Goal: Use online tool/utility: Utilize a website feature to perform a specific function

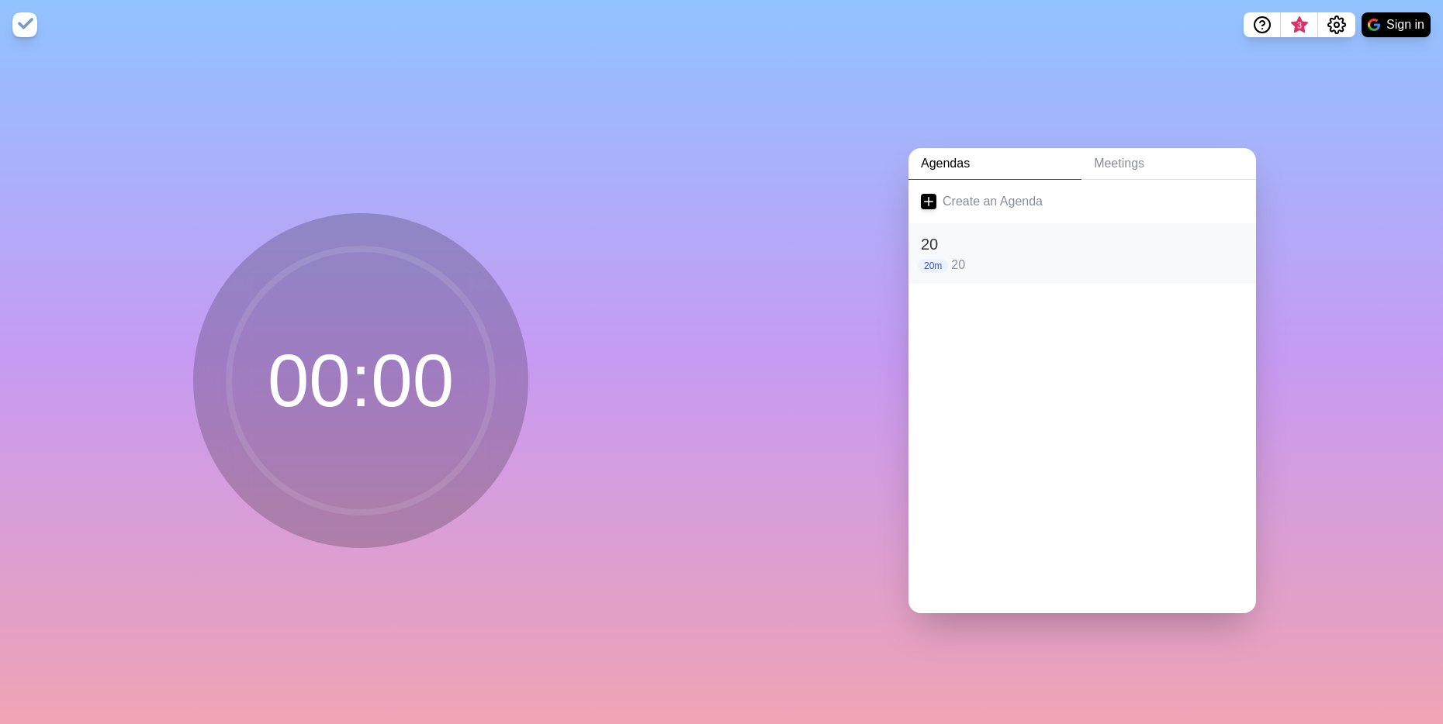
click at [959, 240] on h2 "20" at bounding box center [1082, 244] width 323 height 23
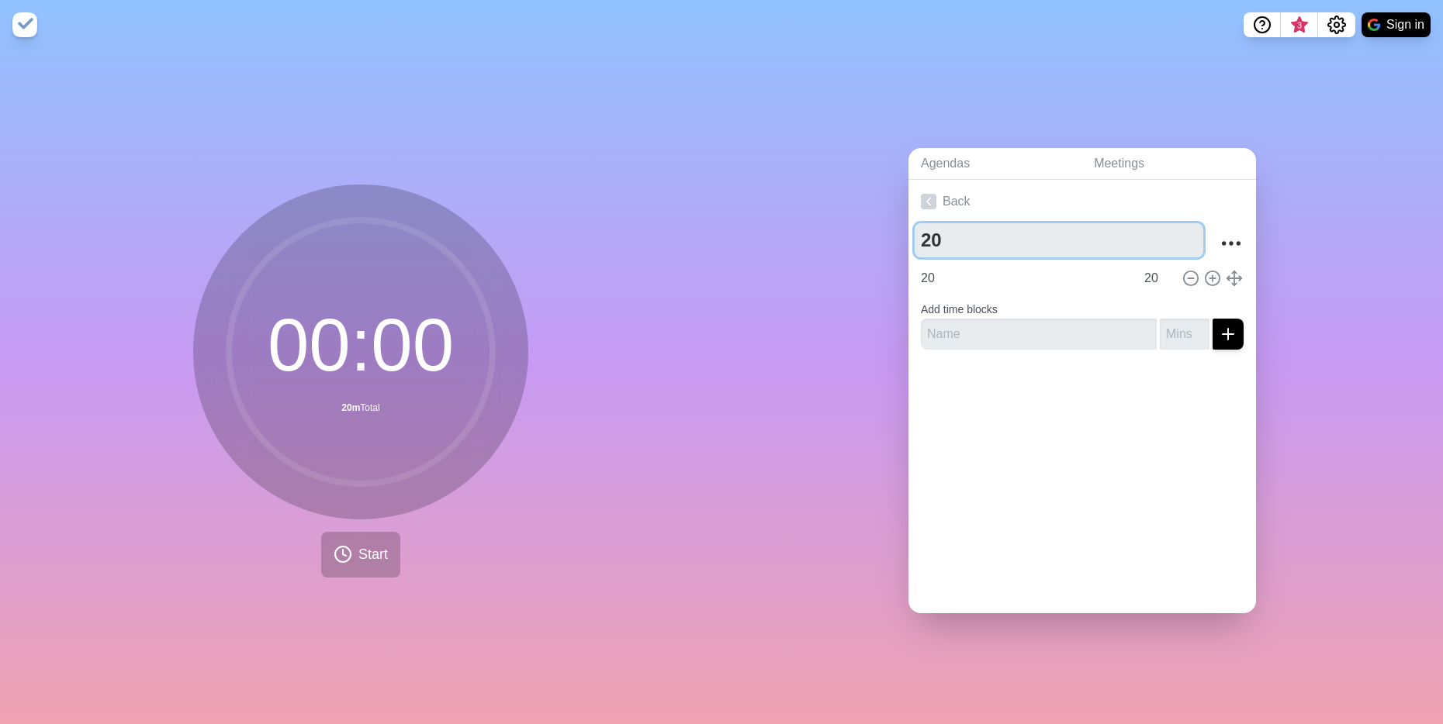
click at [959, 240] on textarea "20" at bounding box center [1058, 240] width 289 height 34
type textarea "55"
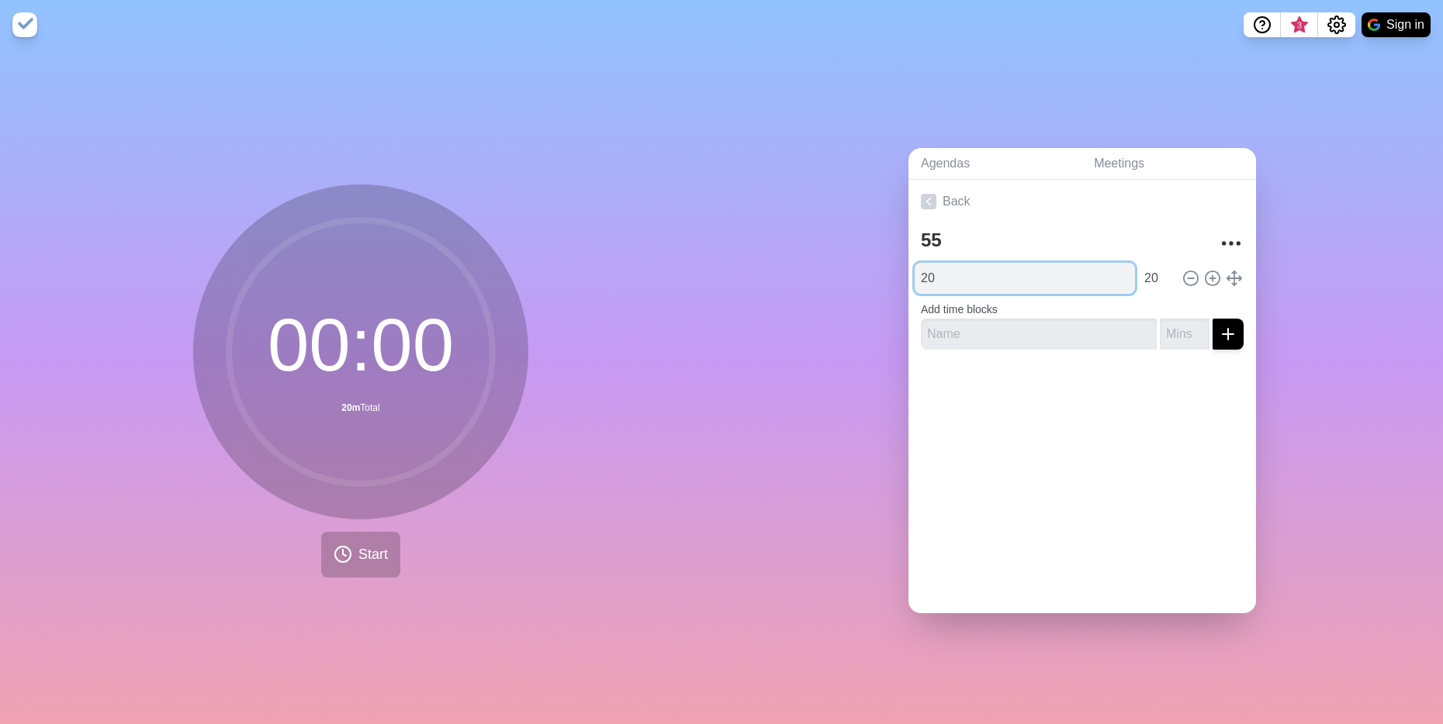
click at [949, 274] on input "20" at bounding box center [1024, 278] width 220 height 31
type input "2"
type input "55"
click at [1138, 272] on input "20" at bounding box center [1156, 278] width 37 height 31
type input "55"
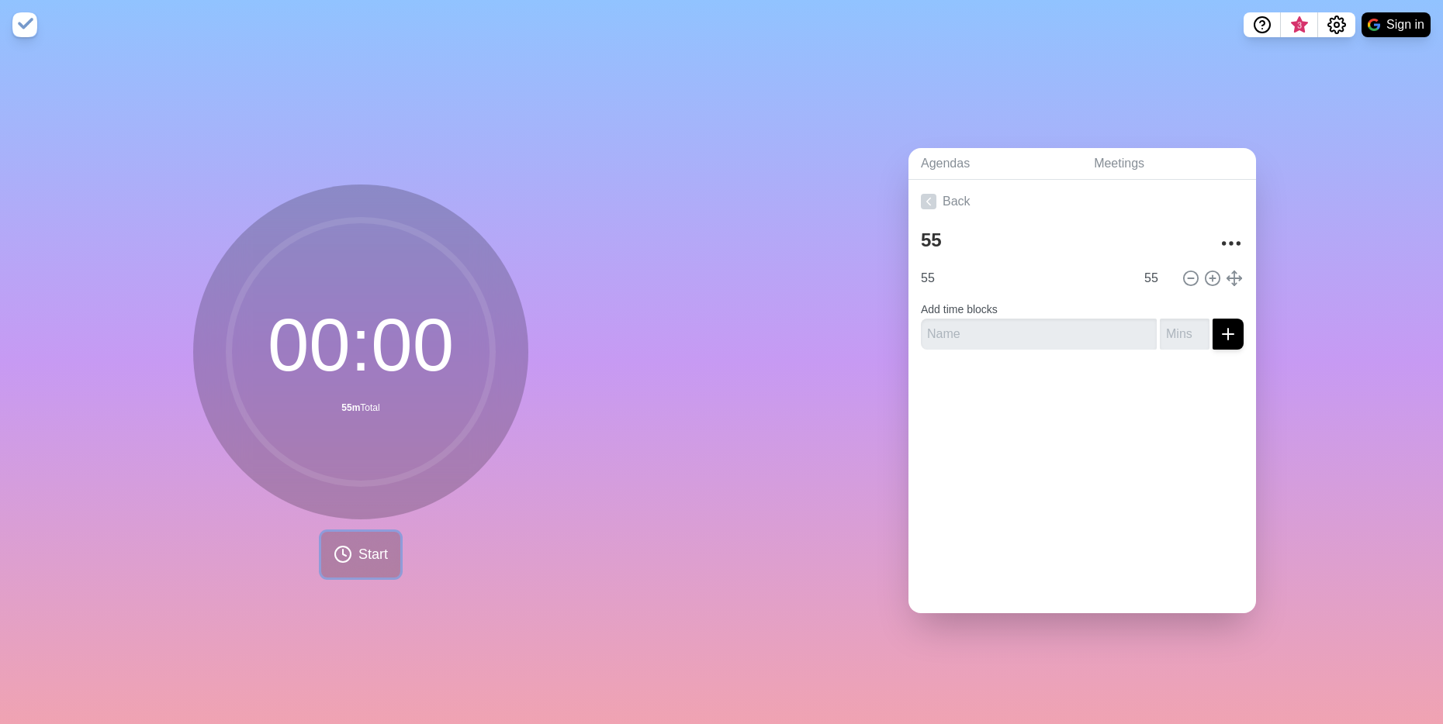
click at [365, 544] on span "Start" at bounding box center [372, 554] width 29 height 21
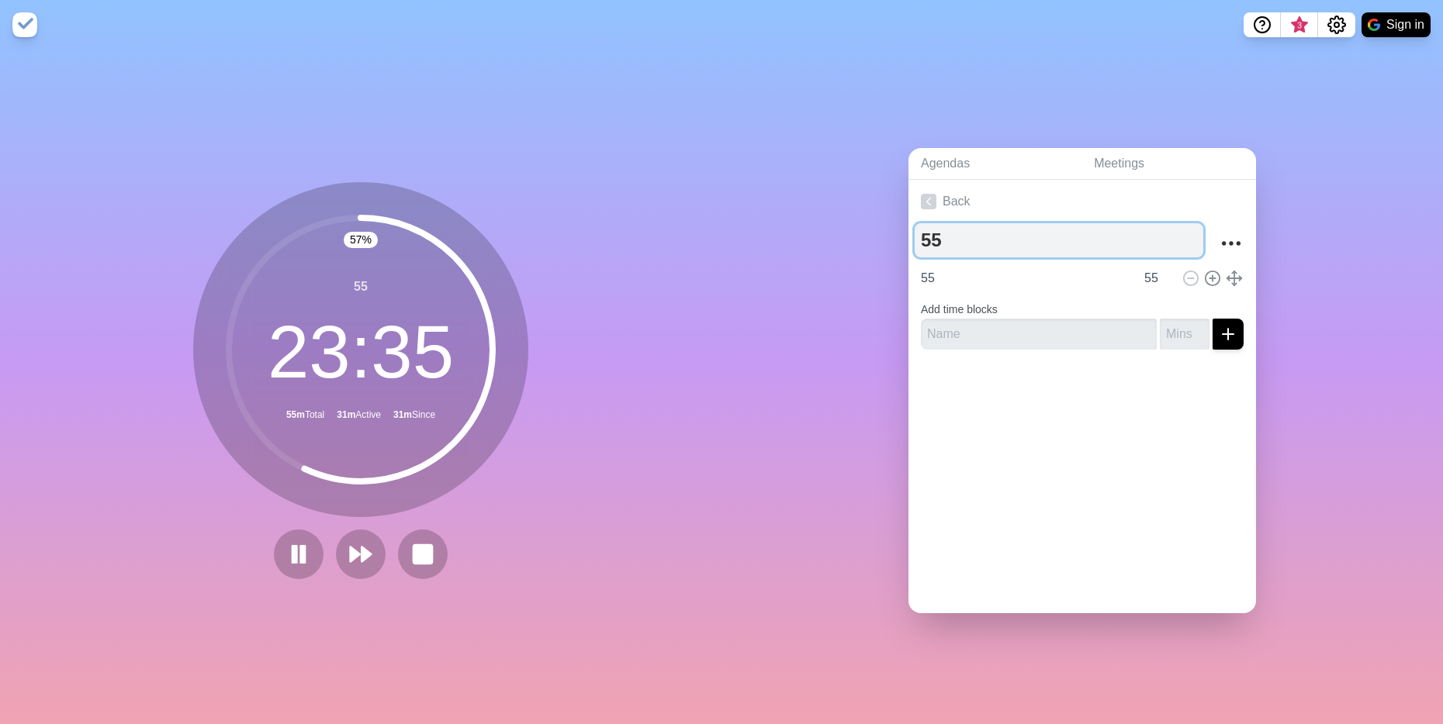
click at [937, 244] on textarea "55" at bounding box center [1058, 240] width 289 height 34
type textarea "5"
type textarea "20"
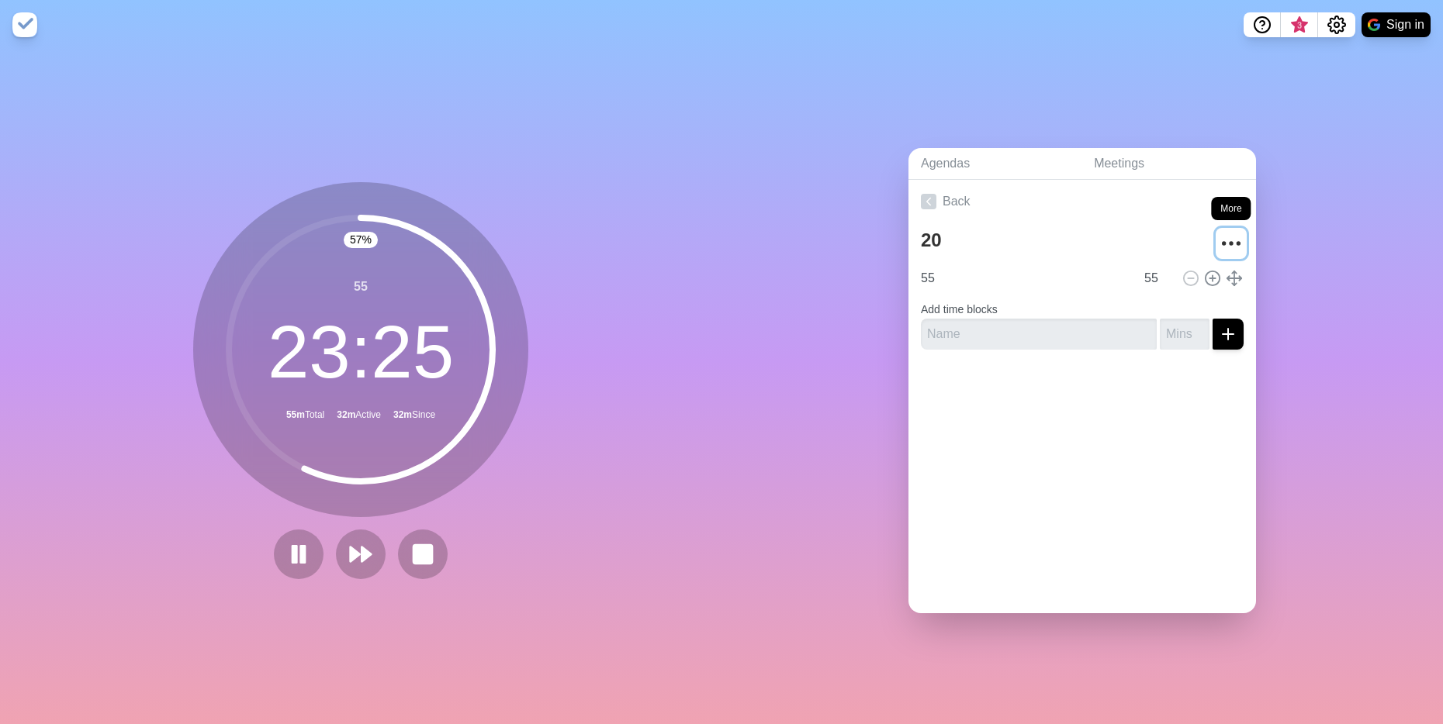
click at [1219, 239] on icon "More" at bounding box center [1230, 243] width 25 height 25
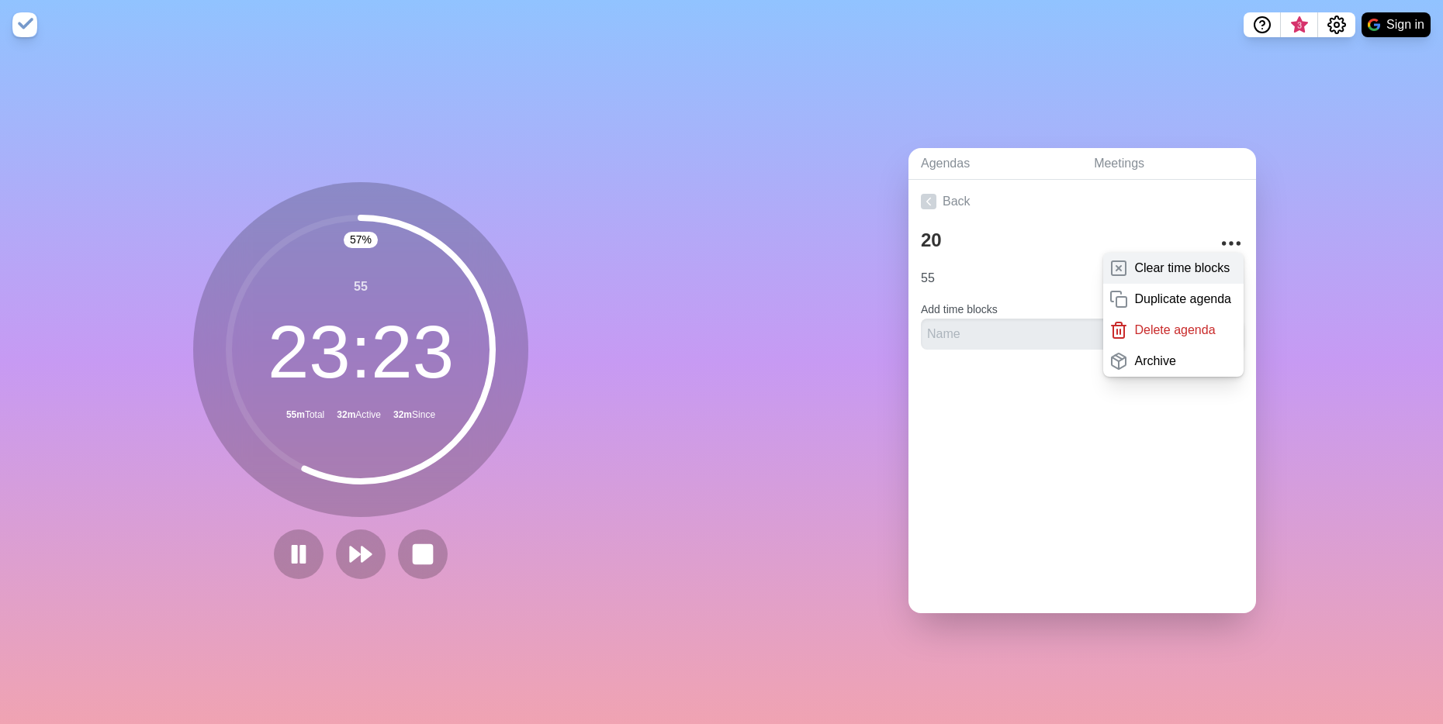
click at [1135, 260] on p "Clear time blocks" at bounding box center [1181, 268] width 95 height 19
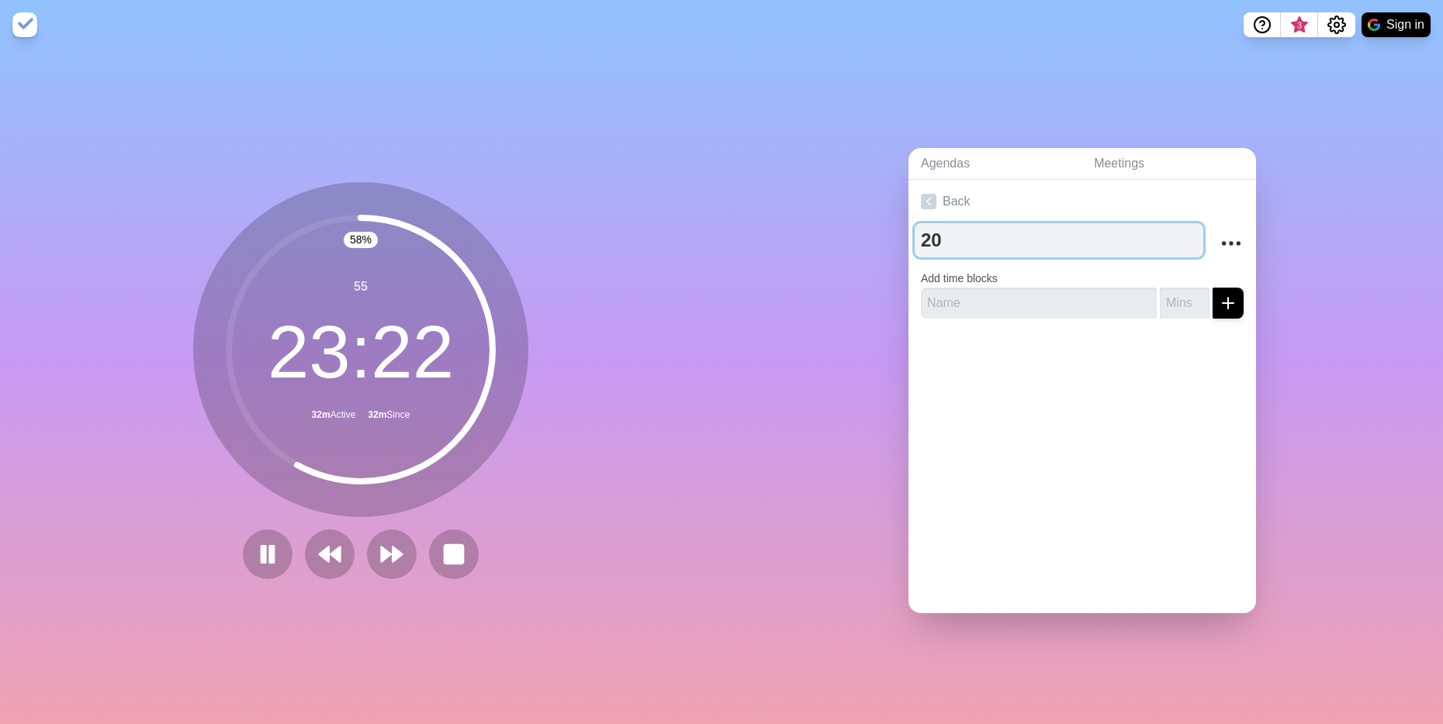
click at [1003, 226] on textarea "20" at bounding box center [1058, 240] width 289 height 34
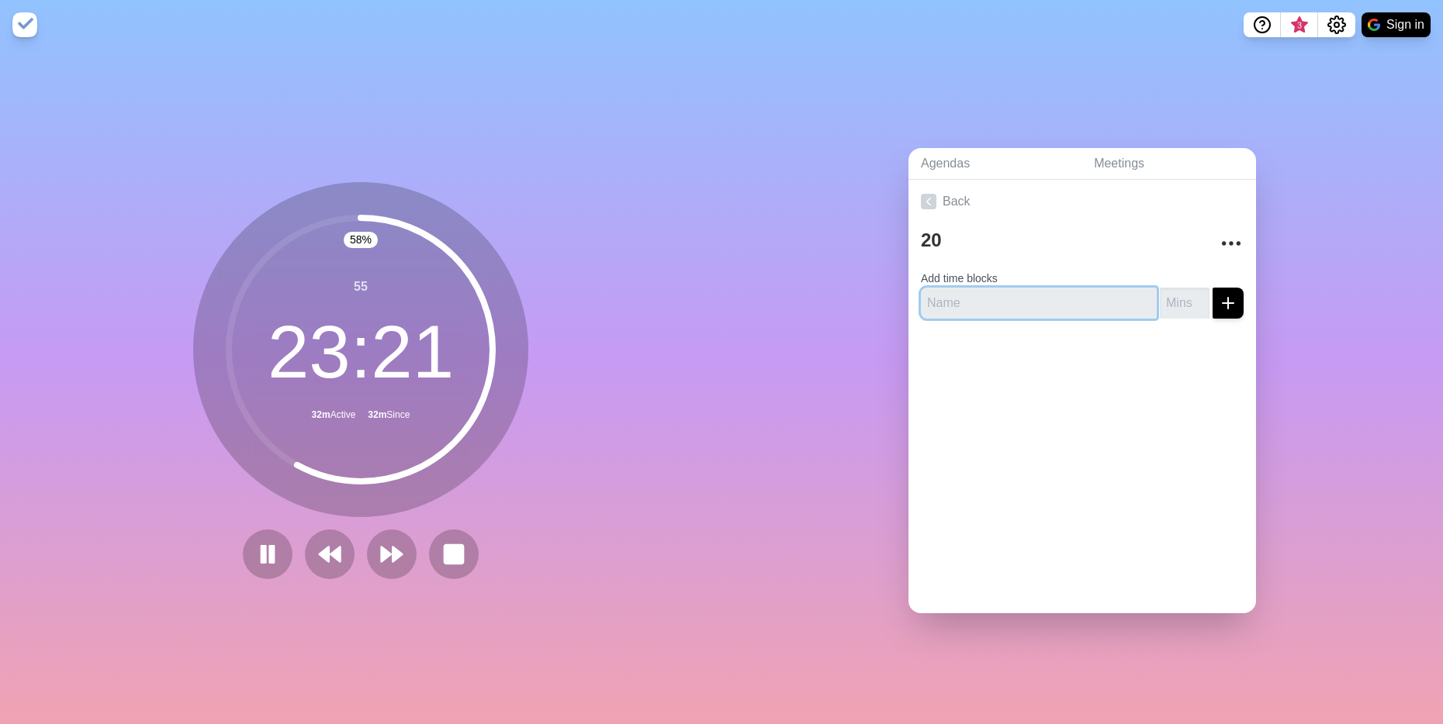
click at [966, 288] on input "text" at bounding box center [1039, 303] width 236 height 31
click at [430, 559] on button at bounding box center [453, 554] width 52 height 52
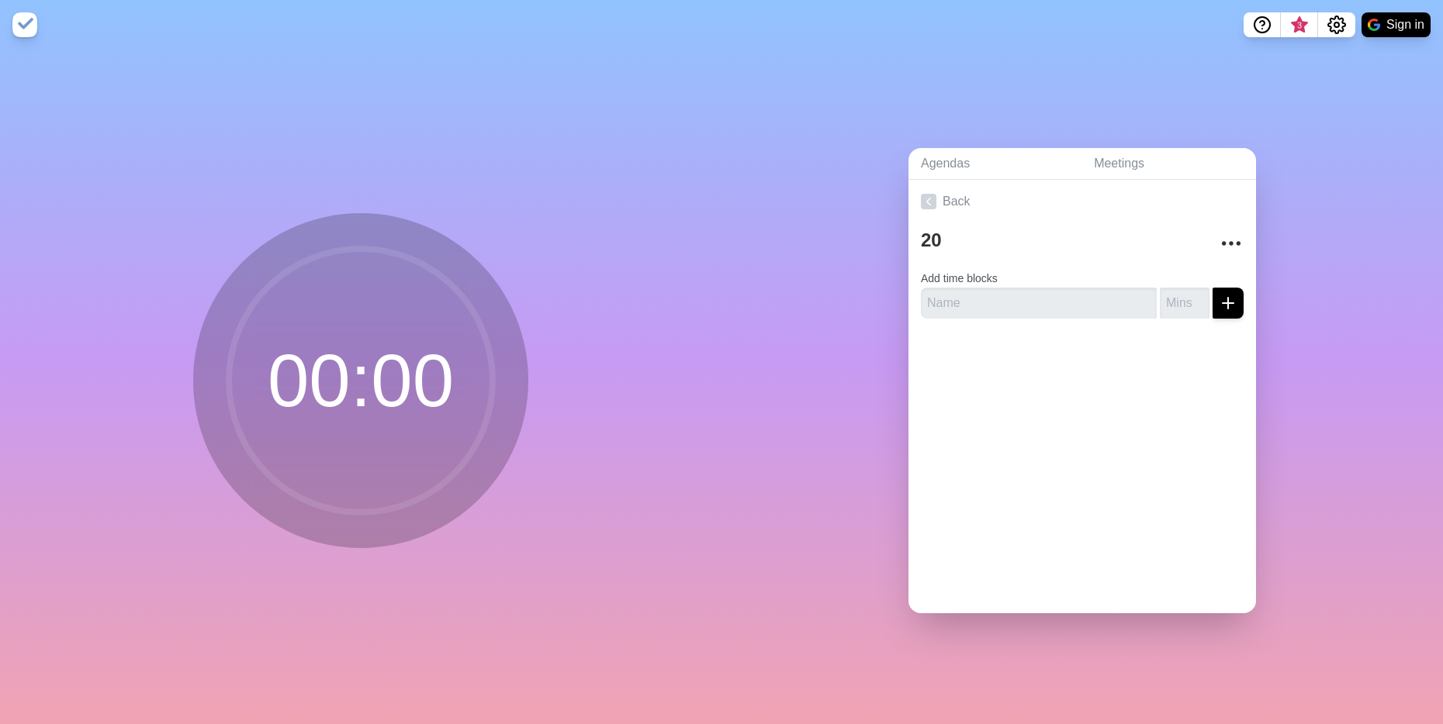
click at [430, 559] on div "00 : 00" at bounding box center [360, 387] width 721 height 675
click at [996, 310] on input "text" at bounding box center [1039, 303] width 236 height 31
type input "20"
click at [1212, 288] on button "submit" at bounding box center [1227, 303] width 31 height 31
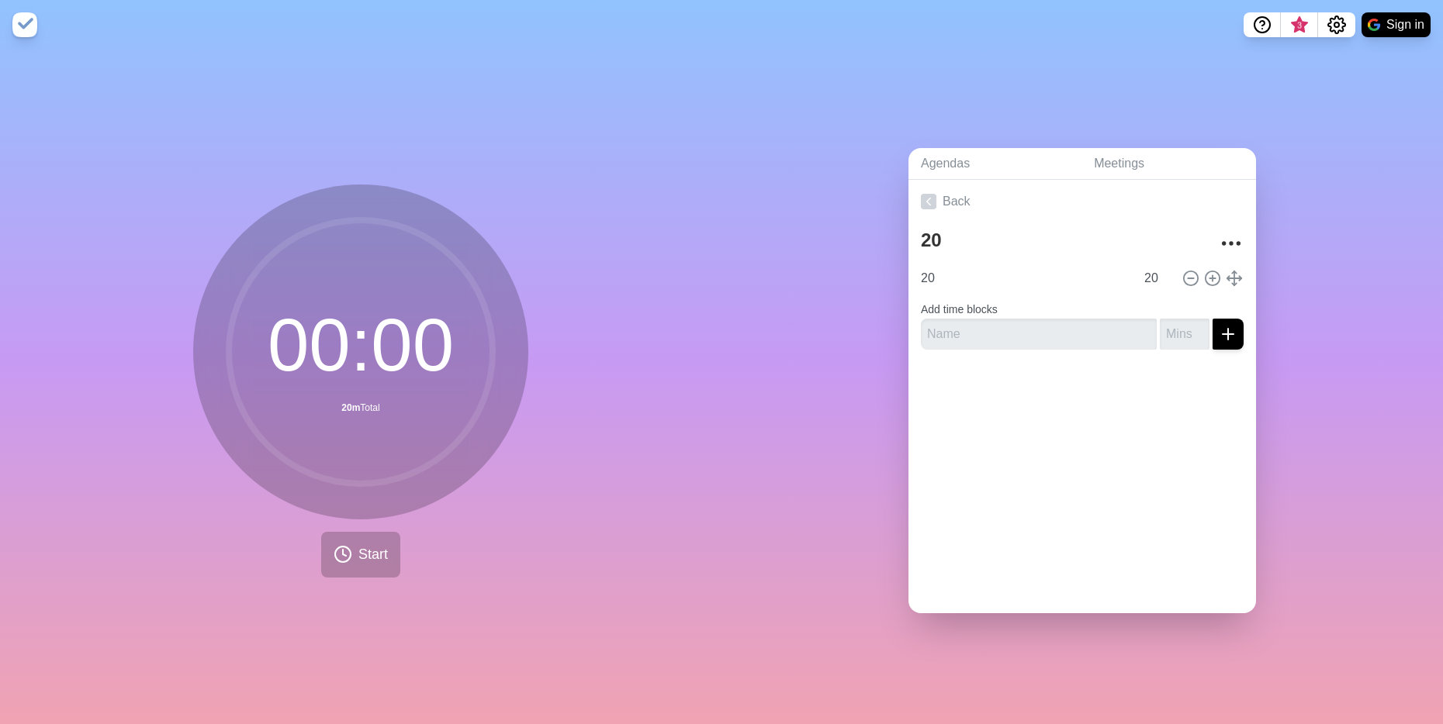
click at [354, 572] on div "00 : 00 20m Total Start" at bounding box center [360, 387] width 721 height 675
click at [367, 560] on button "Start" at bounding box center [360, 555] width 79 height 46
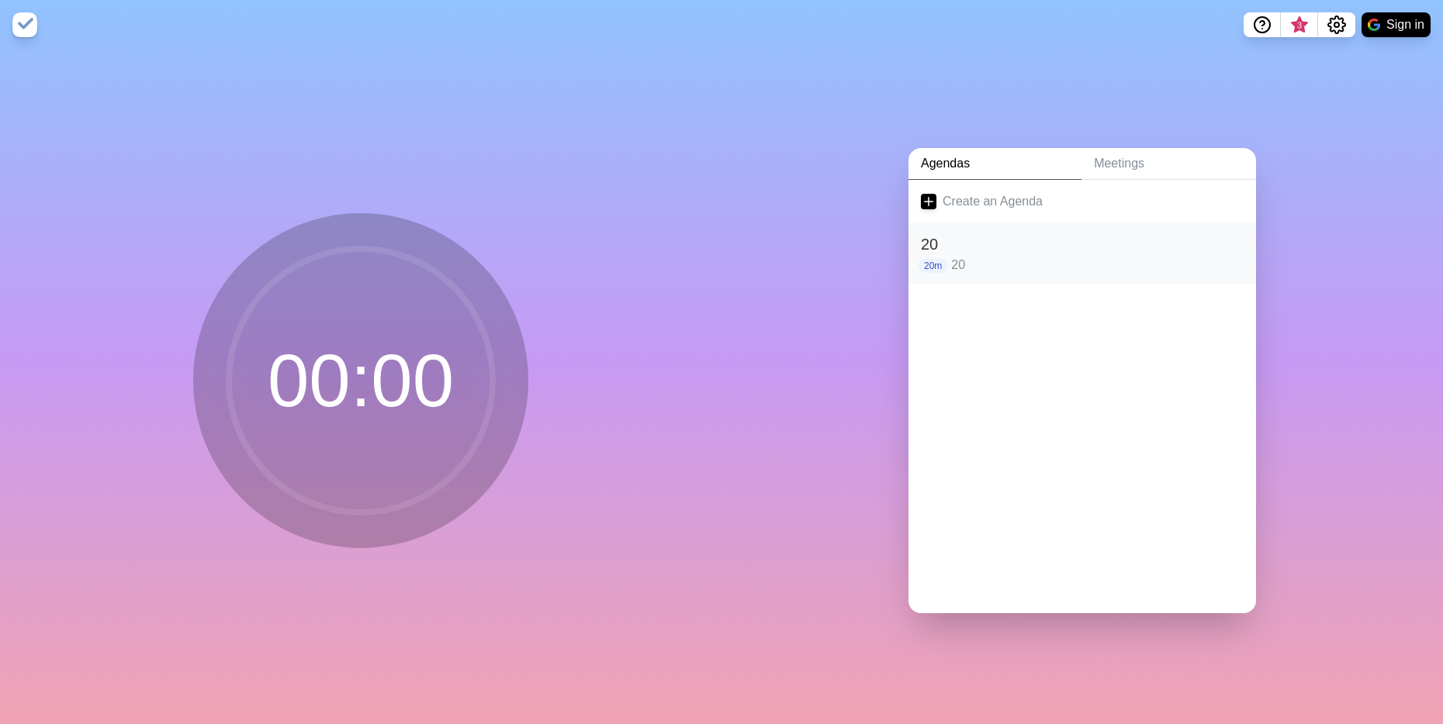
click at [1041, 257] on p "20" at bounding box center [1097, 265] width 292 height 19
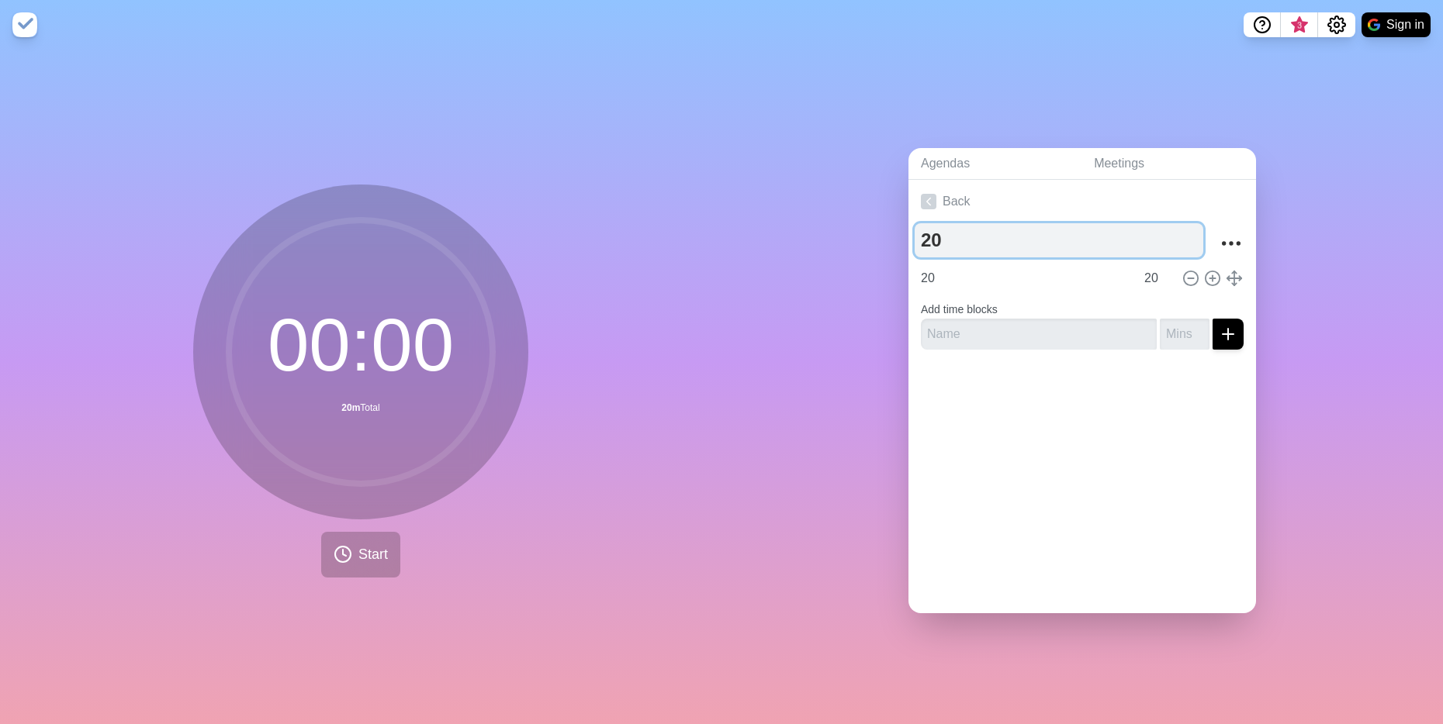
click at [978, 228] on textarea "20" at bounding box center [1058, 240] width 289 height 34
type textarea "2"
type textarea "8"
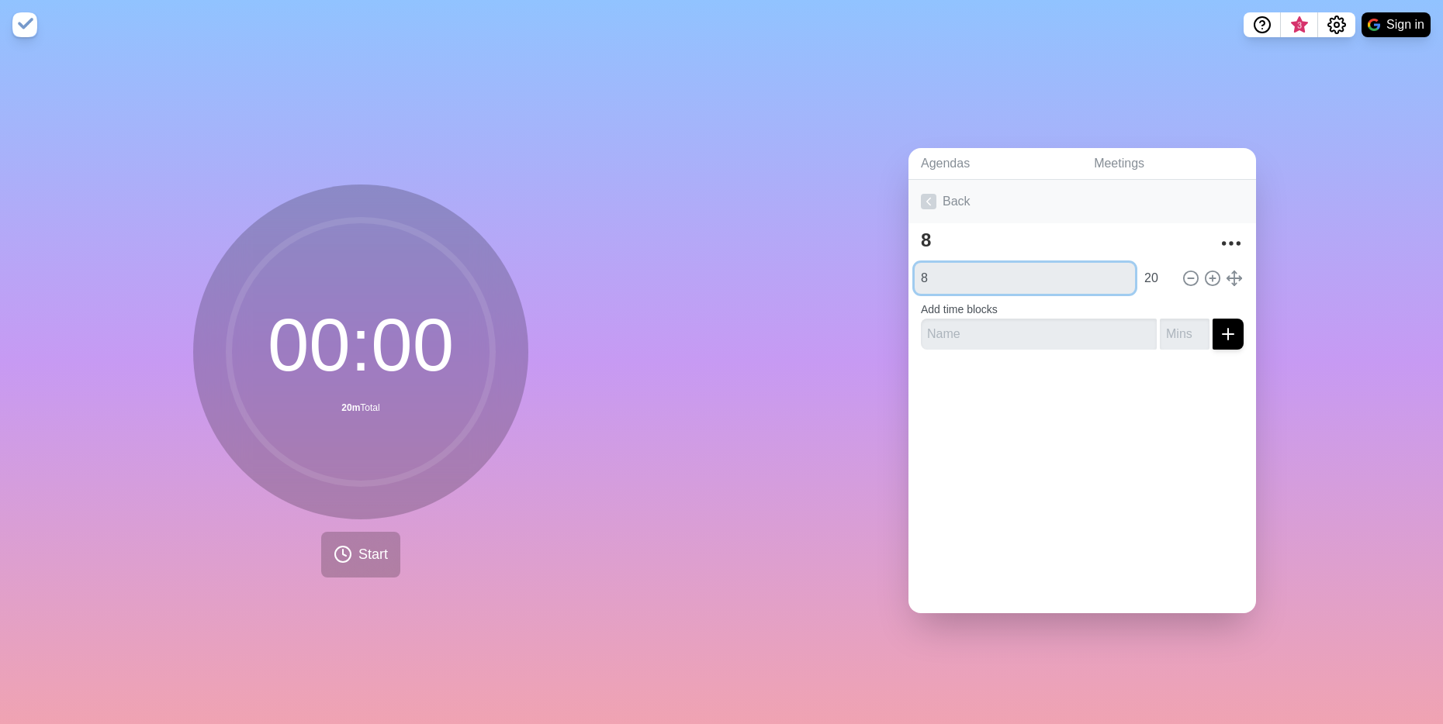
type input "8"
click at [358, 557] on span "Start" at bounding box center [372, 554] width 29 height 21
